Goal: Task Accomplishment & Management: Use online tool/utility

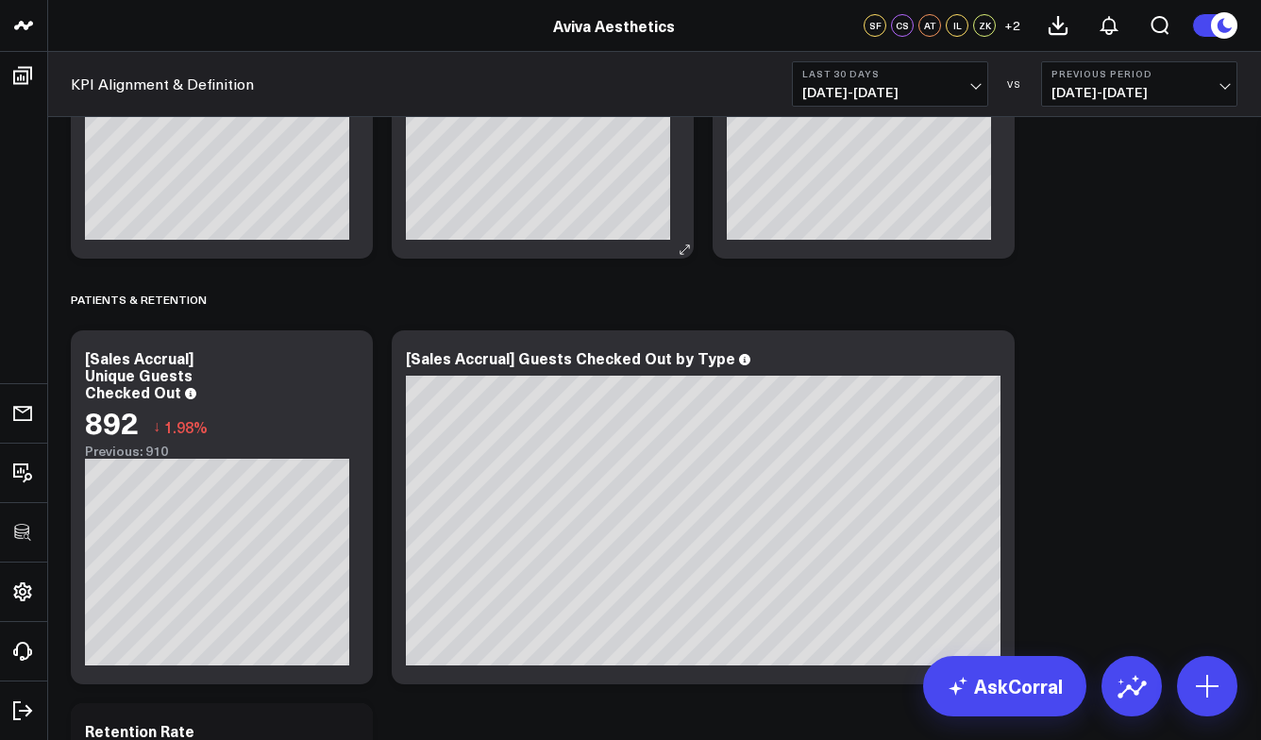
scroll to position [6392, 0]
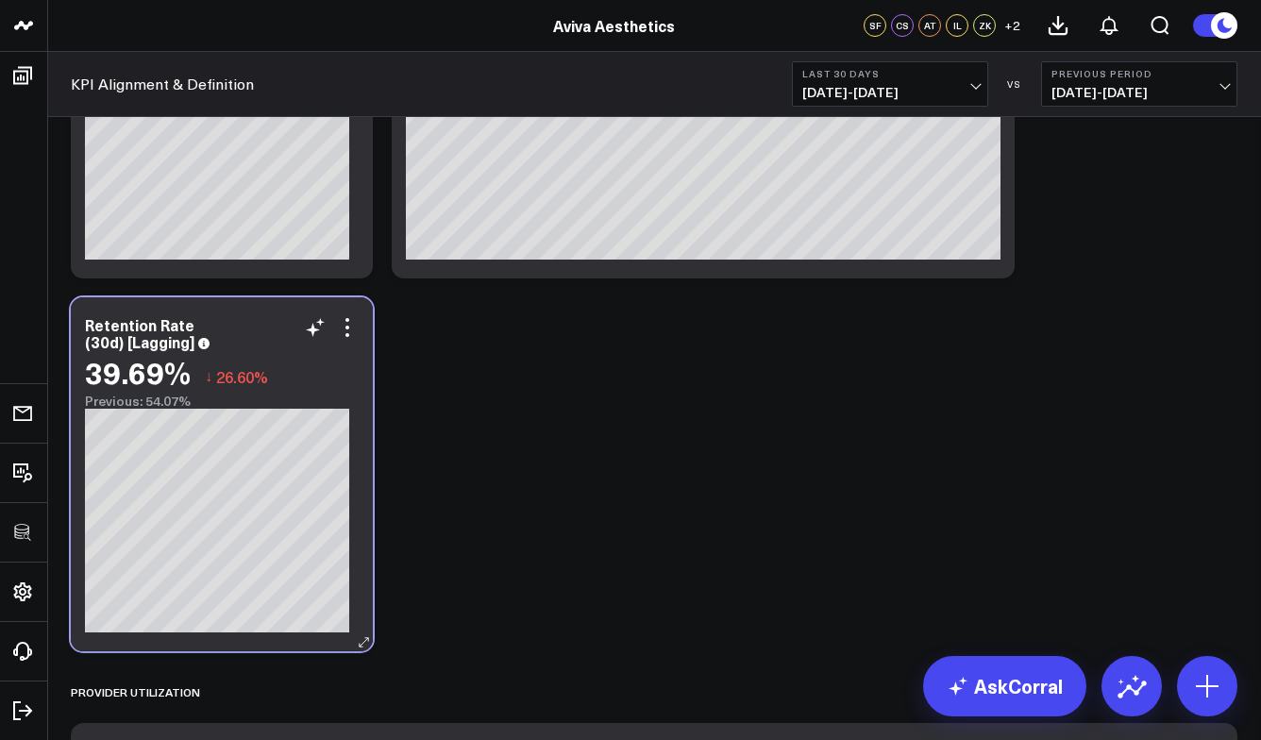
click at [359, 339] on div "Retention Rate (30d) [Lagging] 39.69% ↓ 26.60% Previous: 54.07%" at bounding box center [222, 474] width 302 height 354
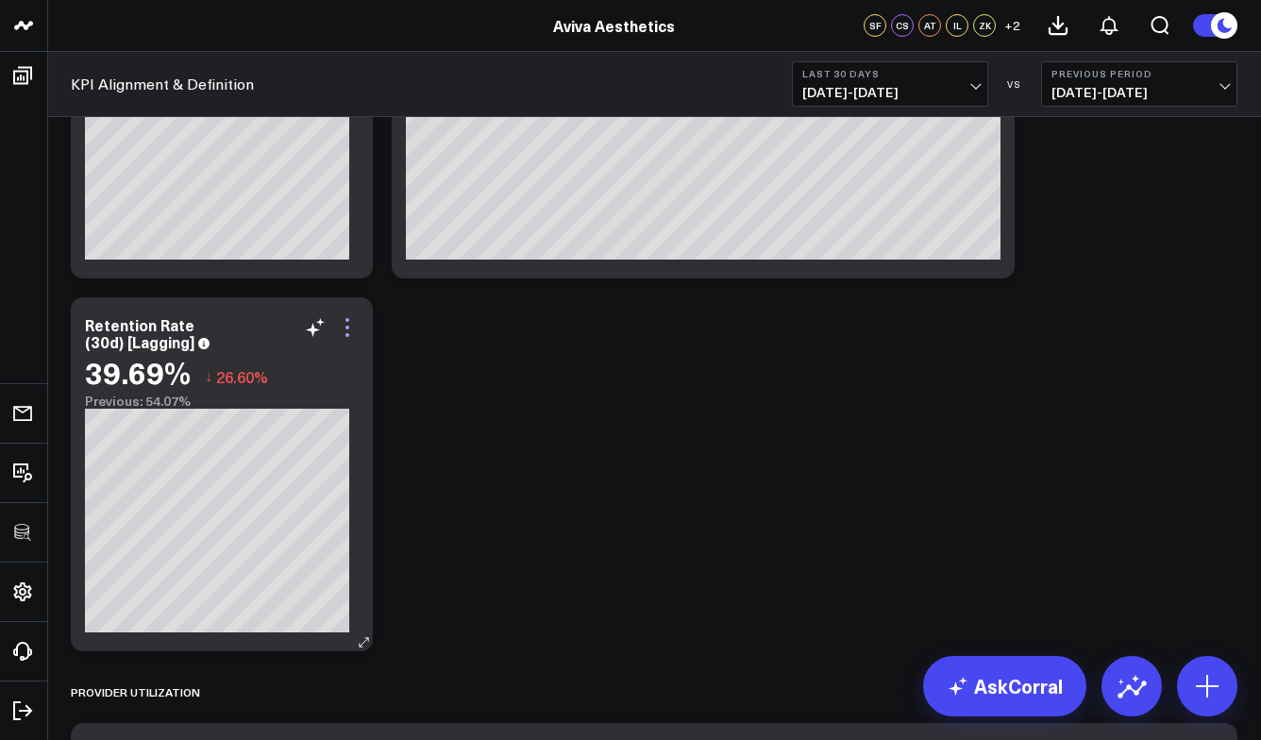
click at [350, 326] on icon at bounding box center [347, 327] width 23 height 23
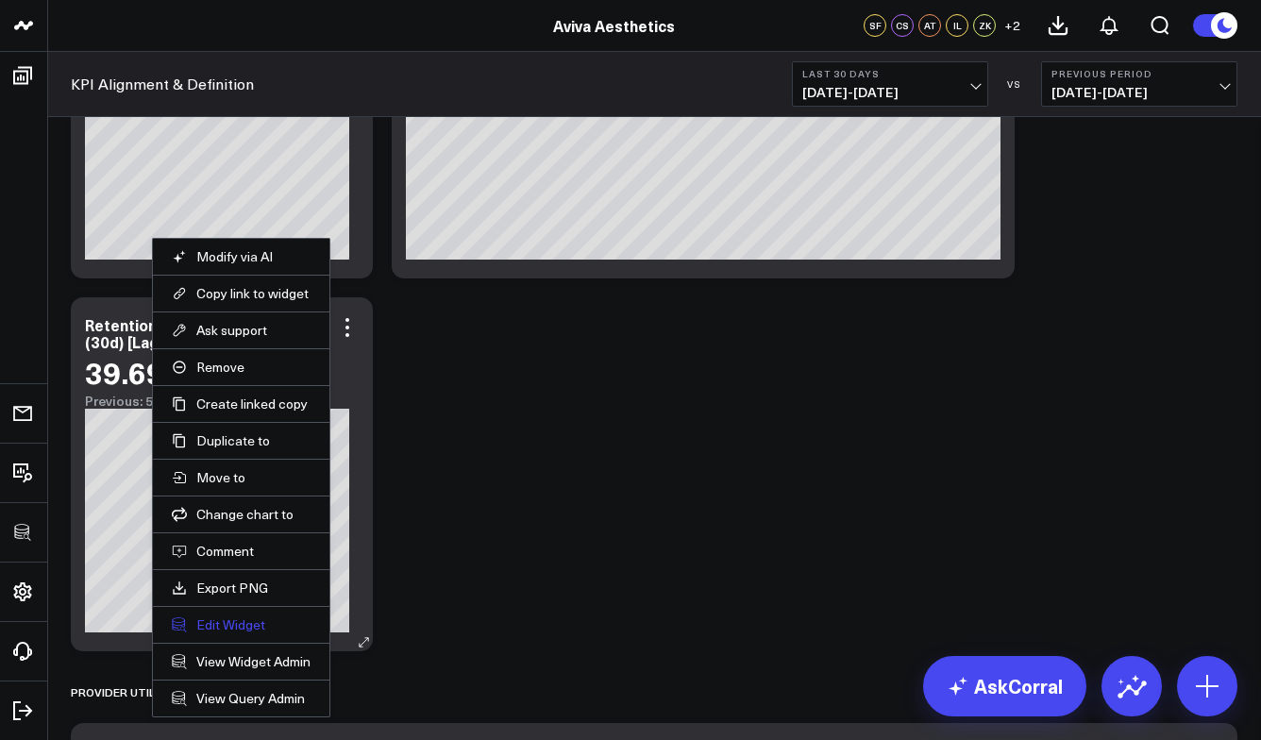
click at [236, 629] on button "Edit Widget" at bounding box center [241, 624] width 139 height 17
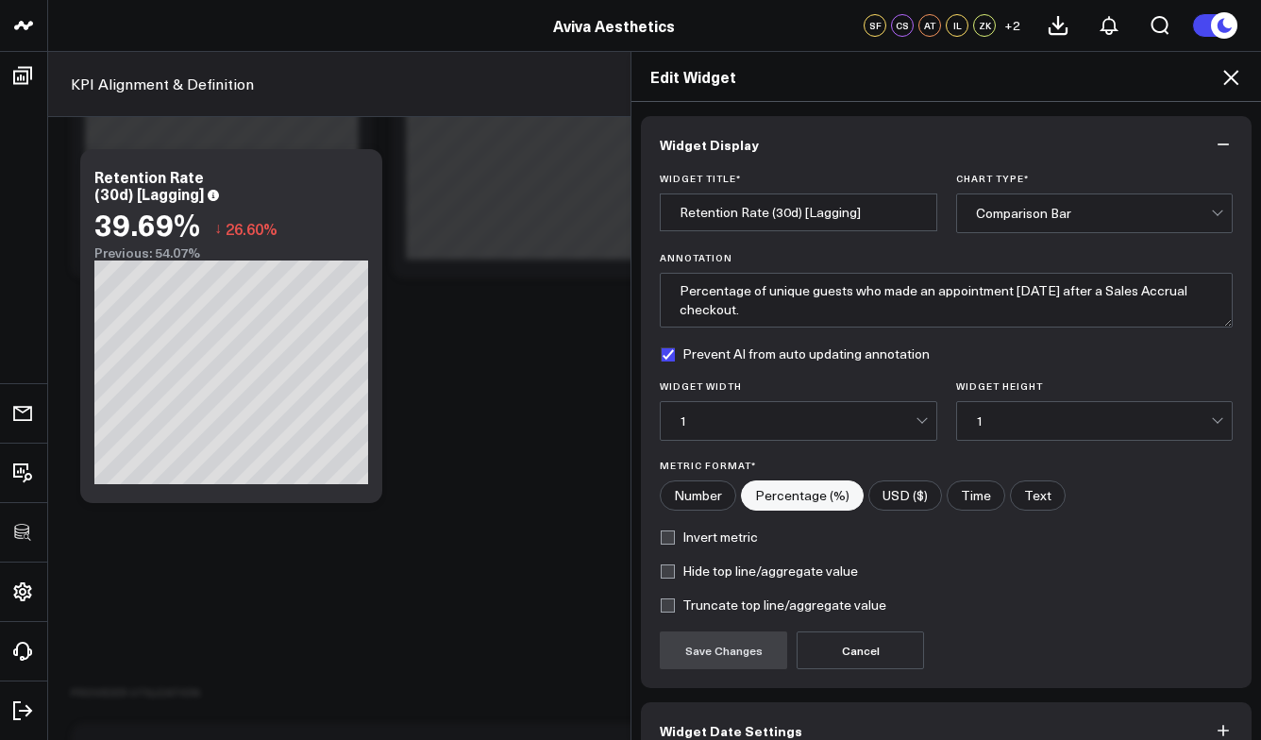
scroll to position [103, 0]
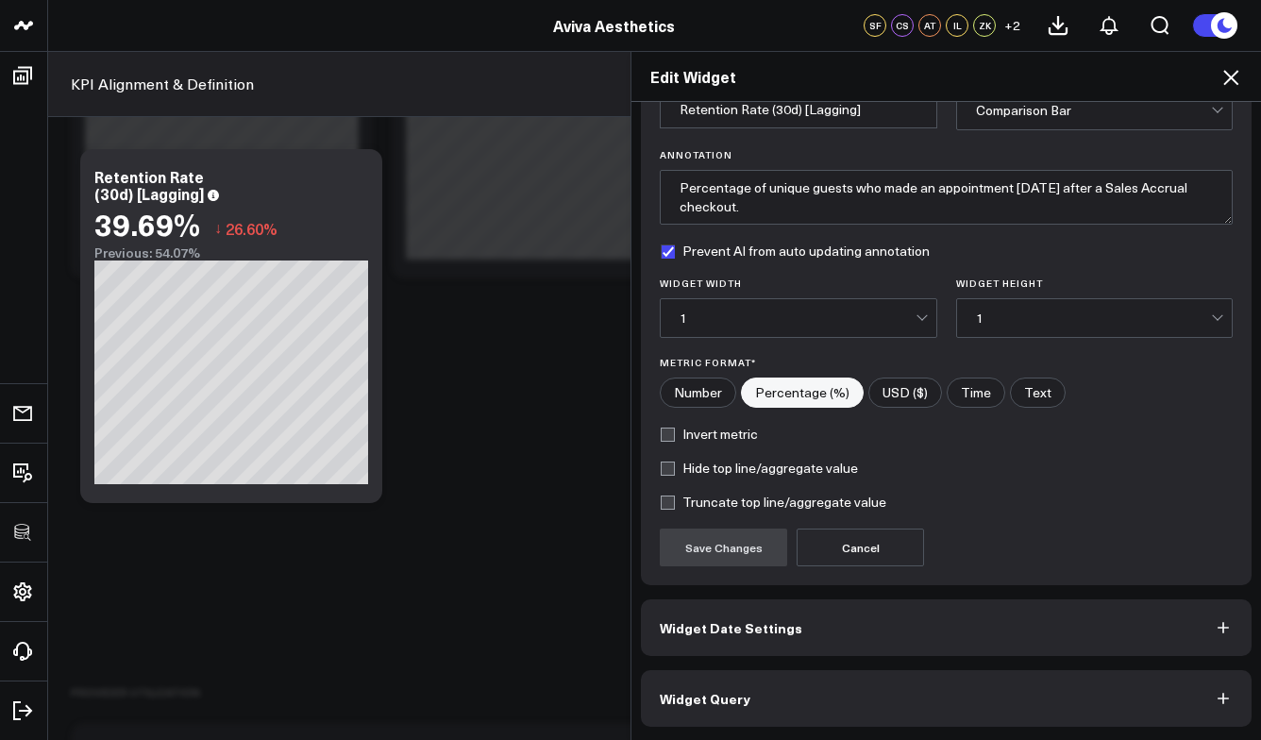
click at [731, 722] on button "Widget Query" at bounding box center [946, 698] width 611 height 57
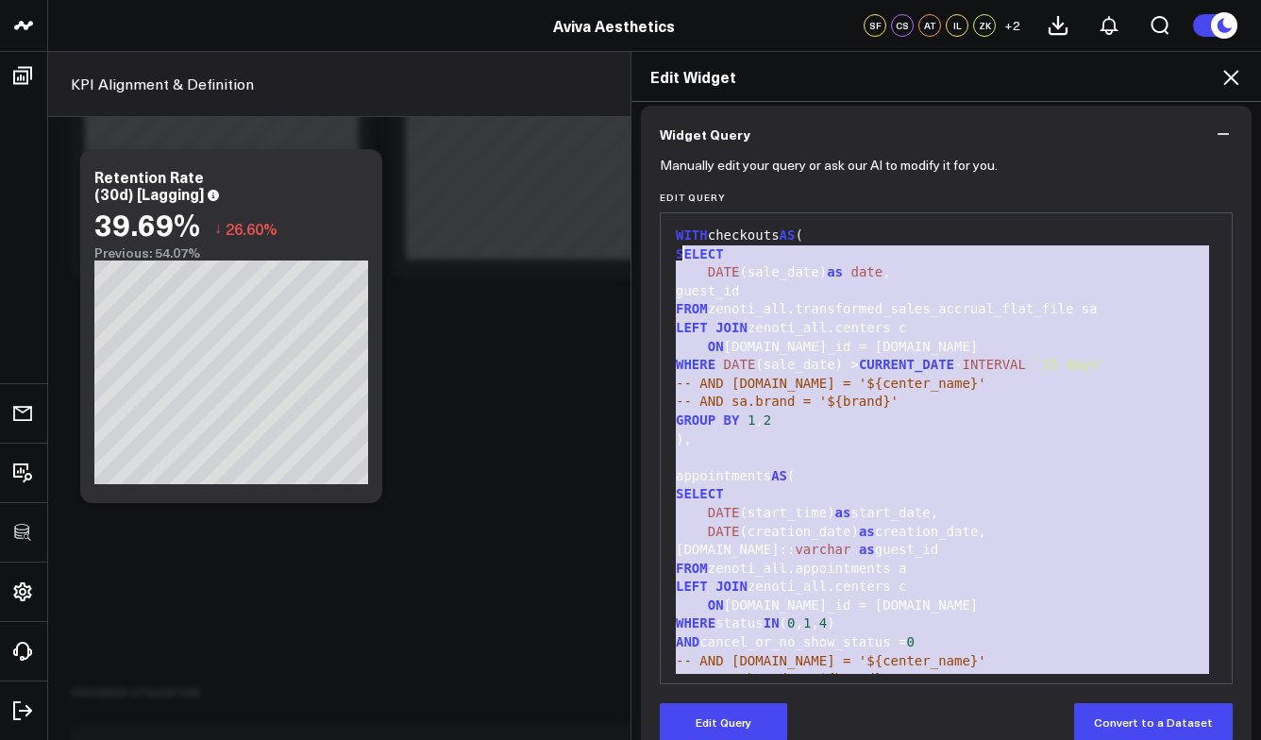
scroll to position [80, 0]
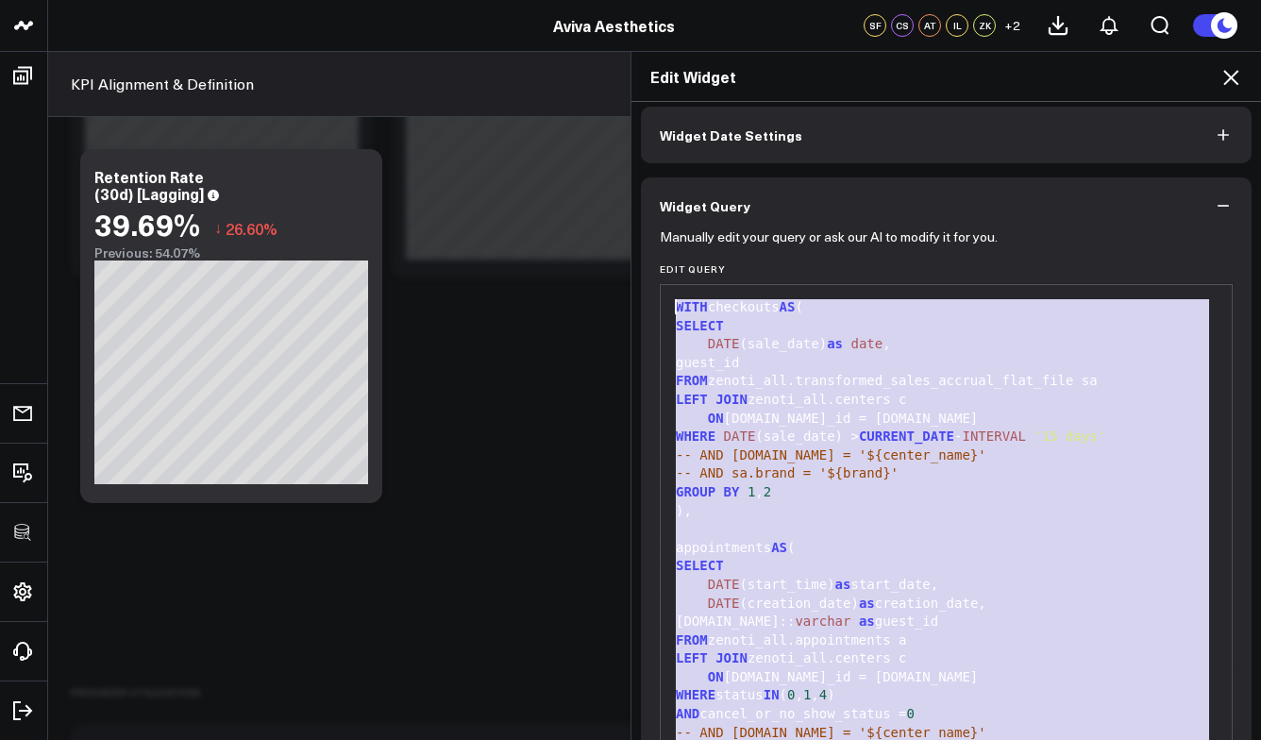
drag, startPoint x: 918, startPoint y: 663, endPoint x: 664, endPoint y: 305, distance: 439.4
click at [670, 305] on div "WITH checkouts AS ( SELECT DATE (sale_date) as date , guest_id FROM zenoti_all.…" at bounding box center [946, 649] width 552 height 711
copy div "WITH checkouts AS ( SELECT DATE (sale_date) as date , guest_id FROM zenoti_all.…"
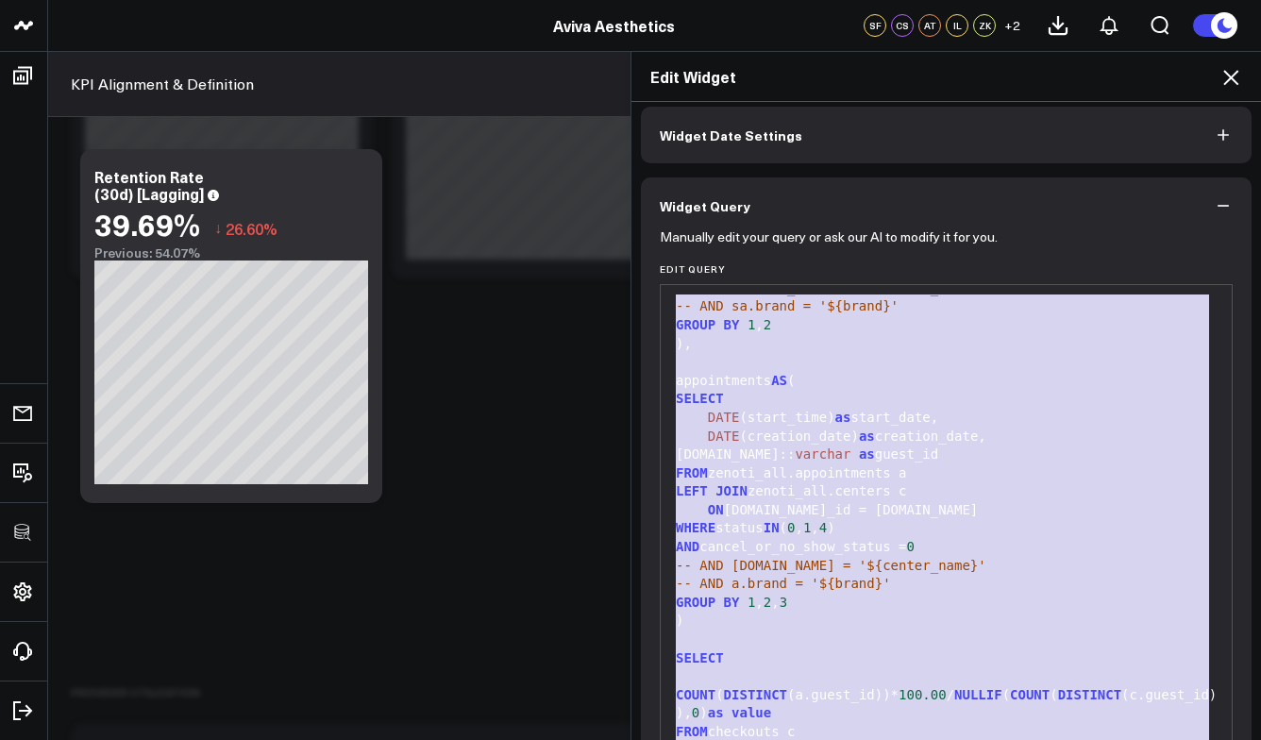
scroll to position [220, 0]
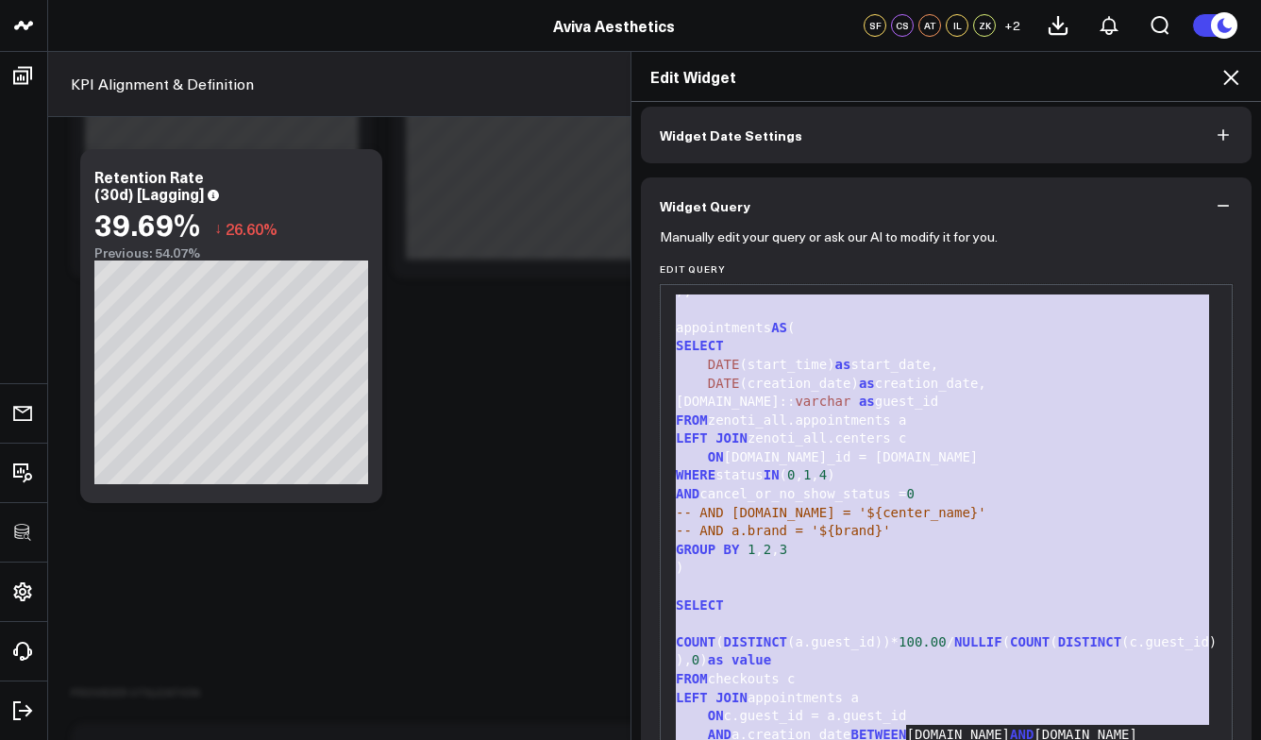
click at [869, 559] on div ")" at bounding box center [946, 568] width 552 height 19
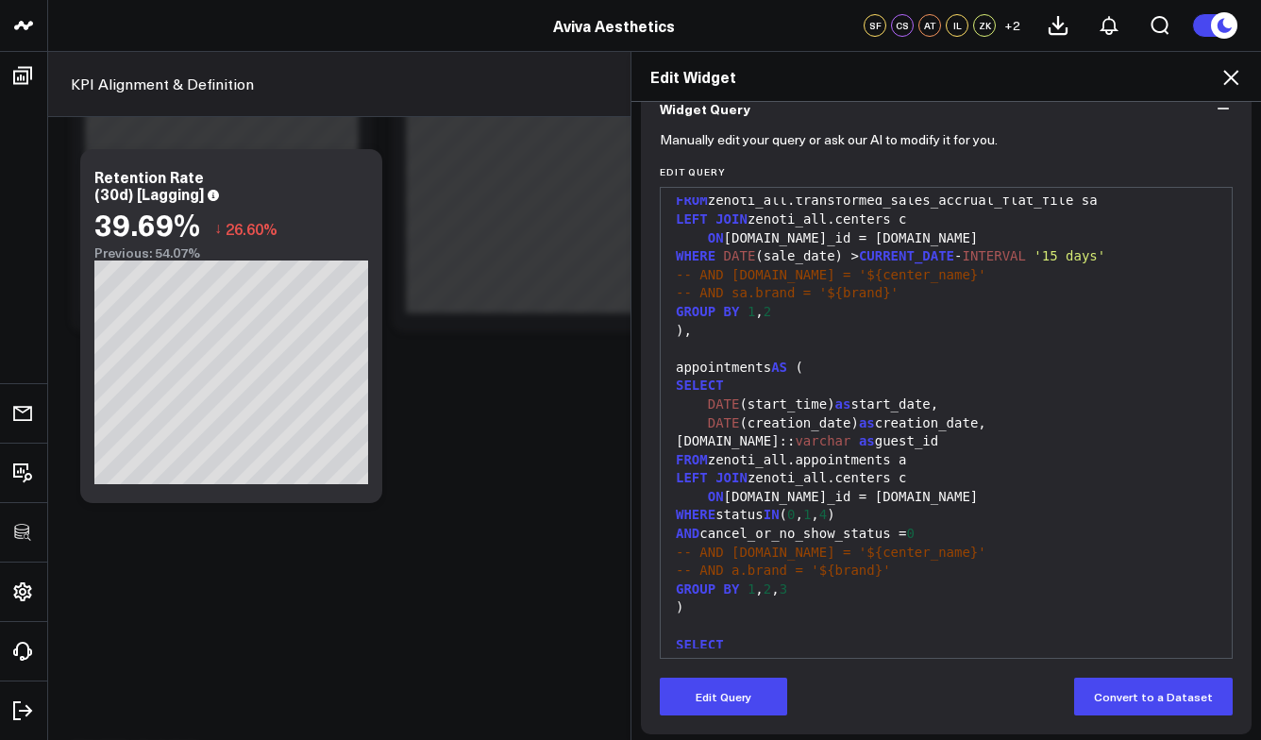
scroll to position [6179, 0]
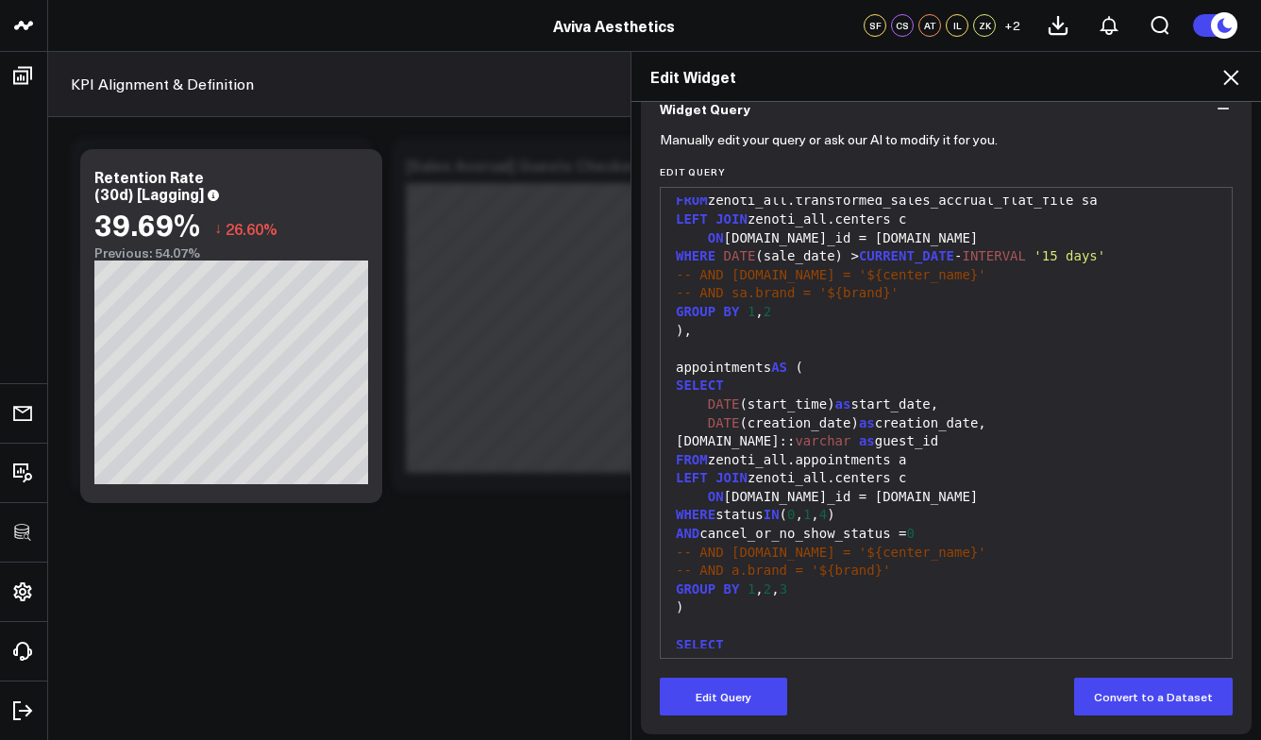
click at [1240, 71] on icon at bounding box center [1230, 77] width 23 height 23
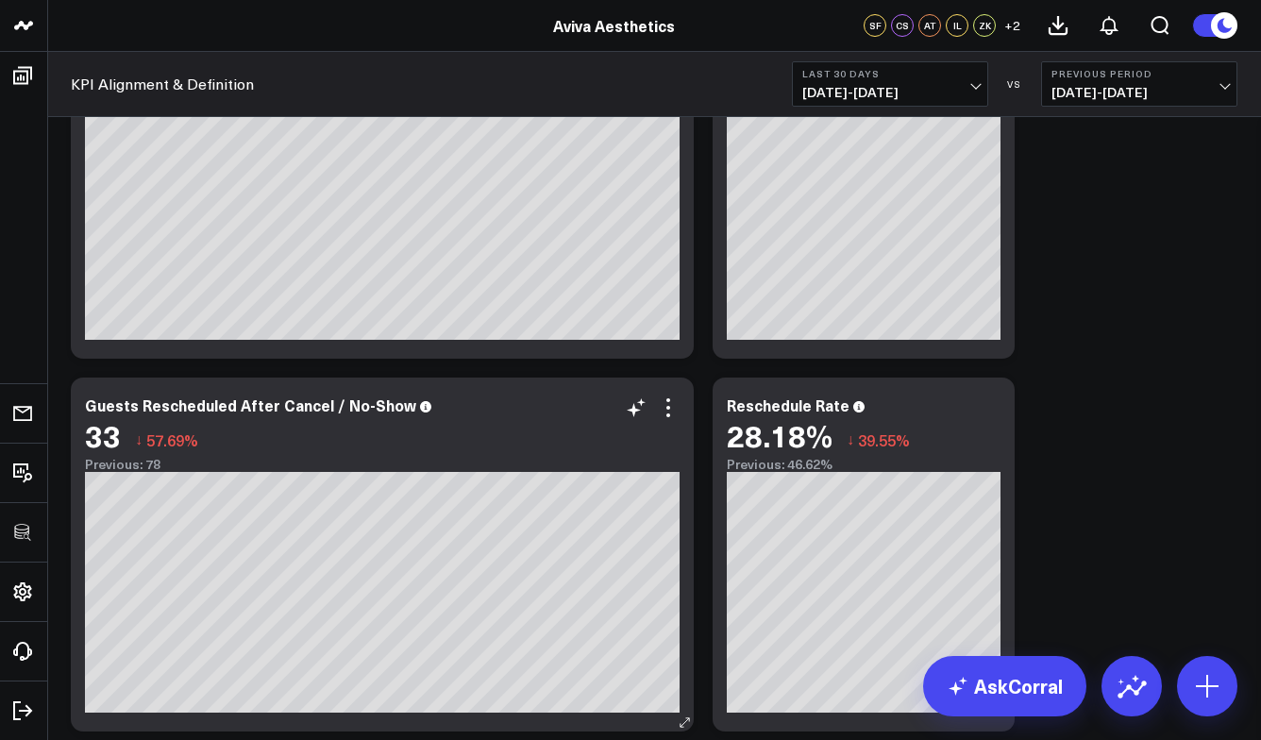
scroll to position [5144, 0]
